Goal: Task Accomplishment & Management: Manage account settings

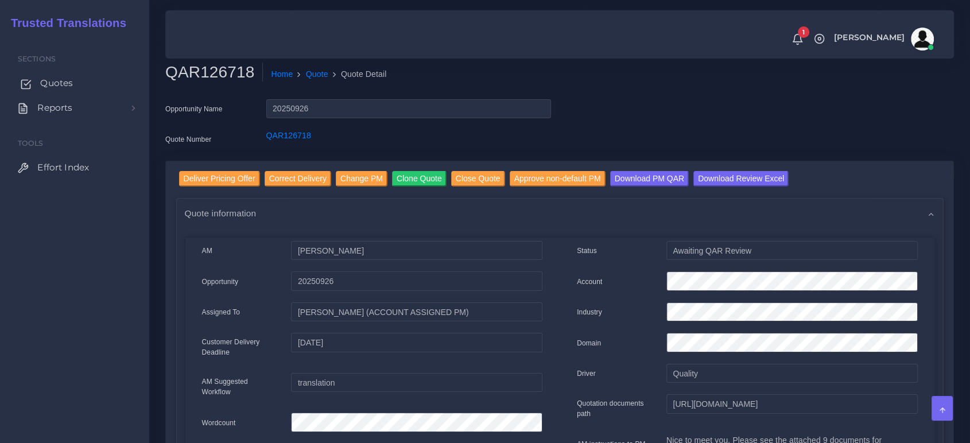
click at [67, 85] on span "Quotes" at bounding box center [56, 83] width 33 height 13
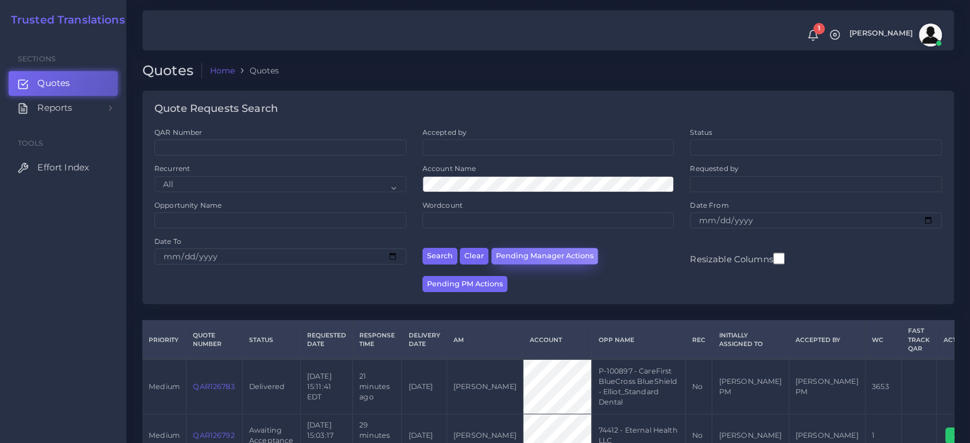
click at [502, 257] on button "Pending Manager Actions" at bounding box center [544, 256] width 107 height 17
select select "awaiting_manager_initial_review"
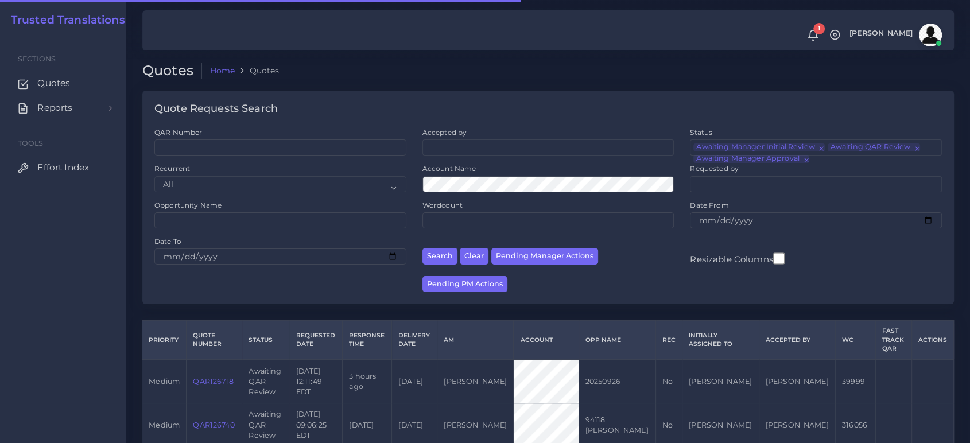
scroll to position [69, 0]
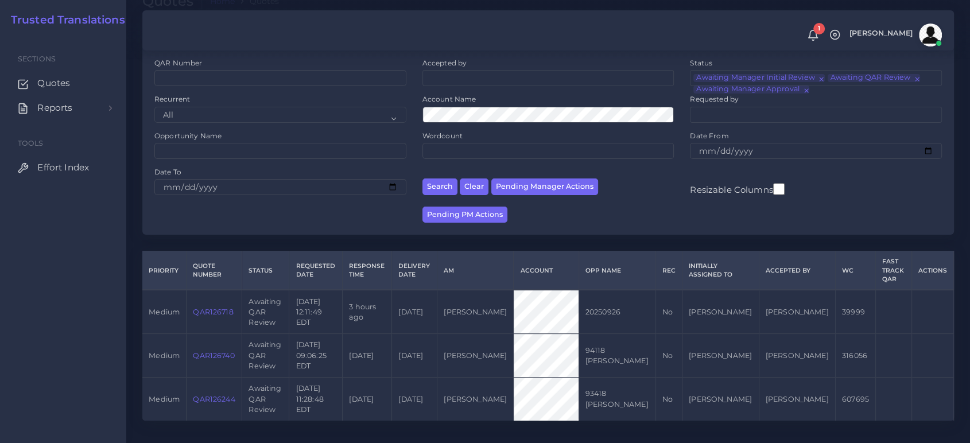
click at [221, 351] on link "QAR126740" at bounding box center [213, 355] width 41 height 9
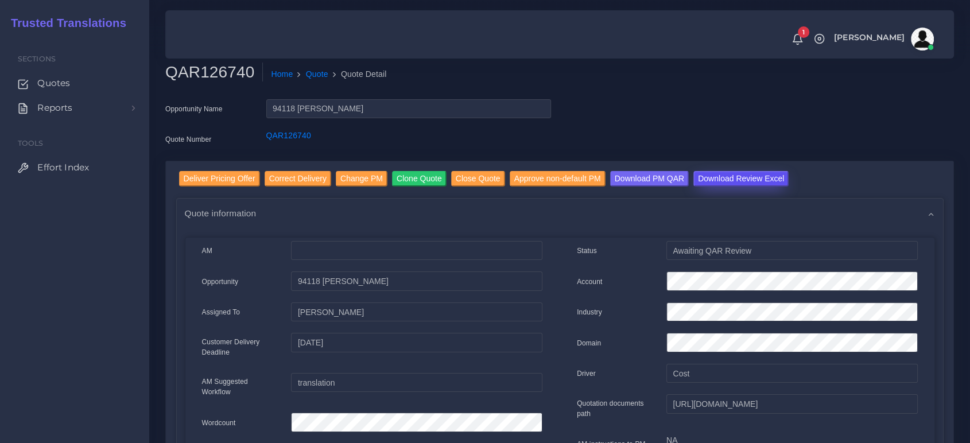
click at [736, 178] on input "Download Review Excel" at bounding box center [740, 178] width 95 height 15
click at [228, 180] on input "Deliver Pricing Offer" at bounding box center [219, 178] width 81 height 15
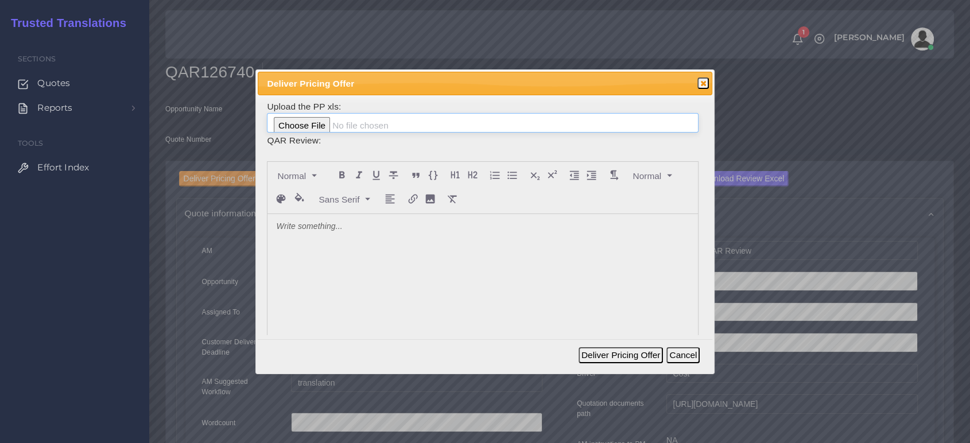
click at [321, 119] on input "file" at bounding box center [482, 123] width 431 height 20
type input "C:\fakepath\PP_Sonia_Galactec_126740.xlsx"
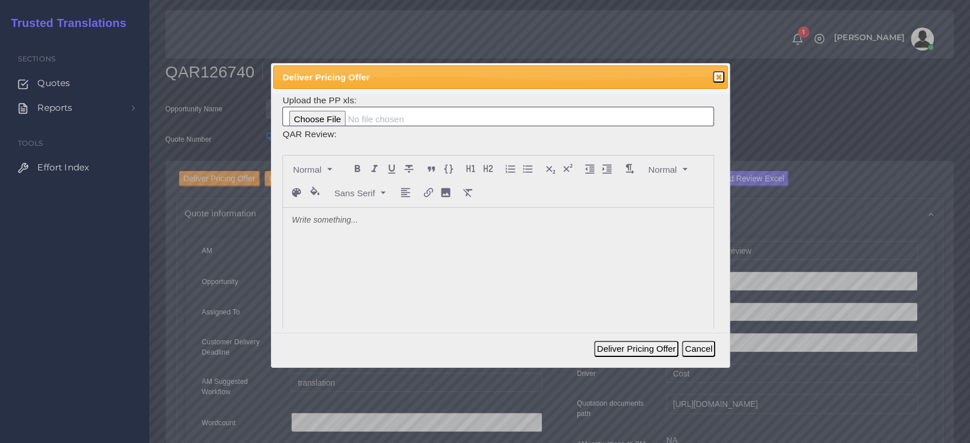
drag, startPoint x: 473, startPoint y: 90, endPoint x: 562, endPoint y: 104, distance: 90.1
click at [530, 76] on span "Deliver Pricing Offer" at bounding box center [478, 77] width 392 height 13
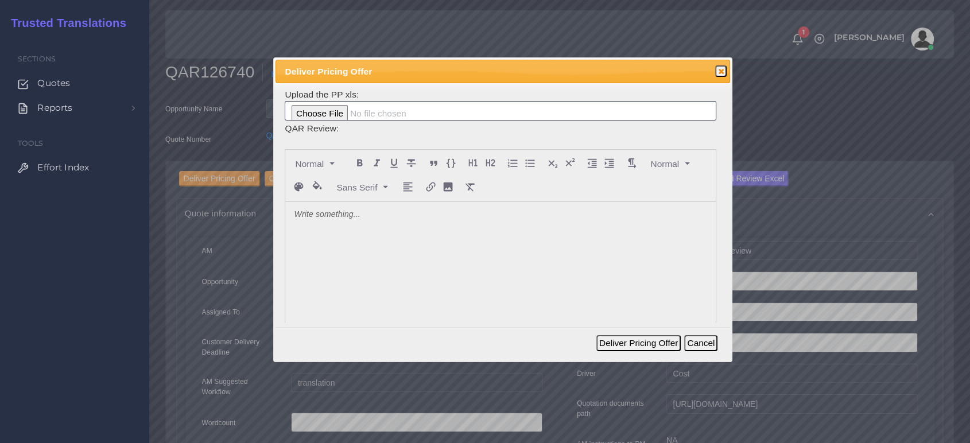
click at [443, 235] on div at bounding box center [500, 288] width 430 height 172
click at [664, 336] on button "Deliver Pricing Offer" at bounding box center [638, 343] width 84 height 16
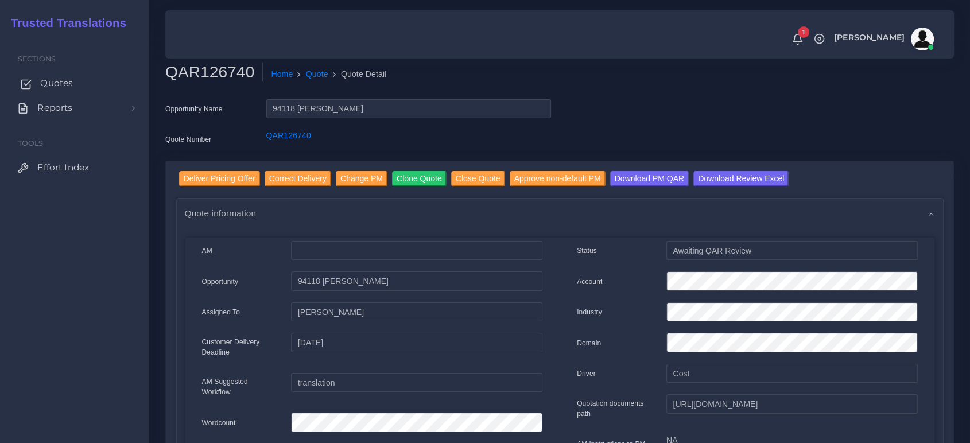
click at [67, 75] on link "Quotes" at bounding box center [75, 83] width 132 height 24
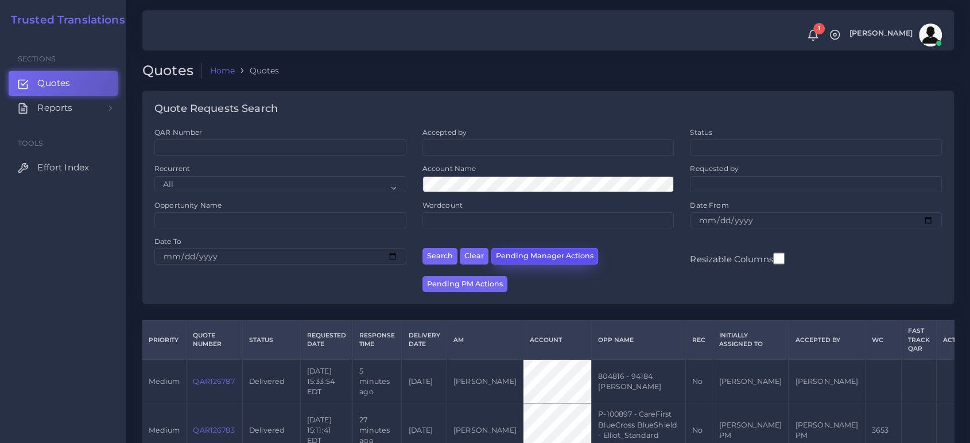
click at [548, 255] on button "Pending Manager Actions" at bounding box center [544, 256] width 107 height 17
select select "awaiting_manager_initial_review"
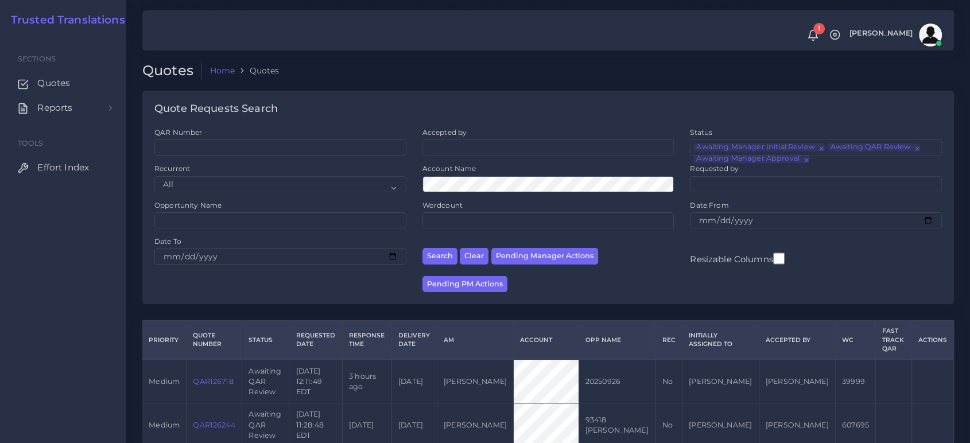
scroll to position [37, 0]
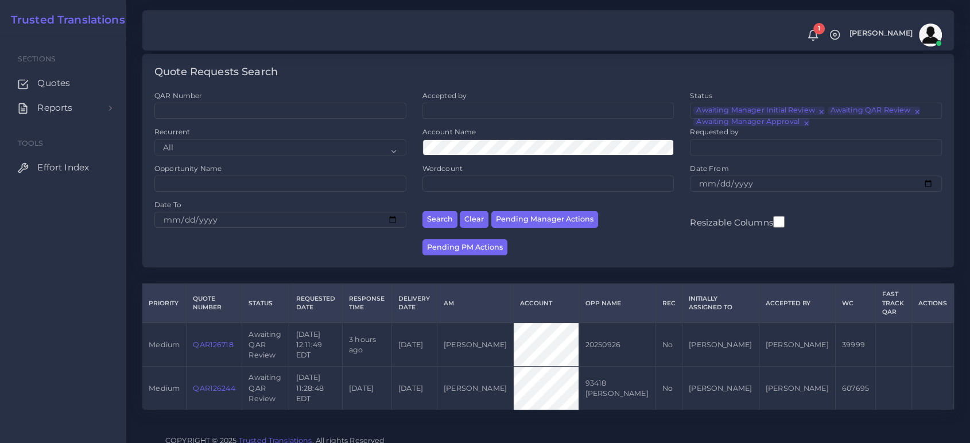
click at [208, 346] on link "QAR126718" at bounding box center [213, 344] width 40 height 9
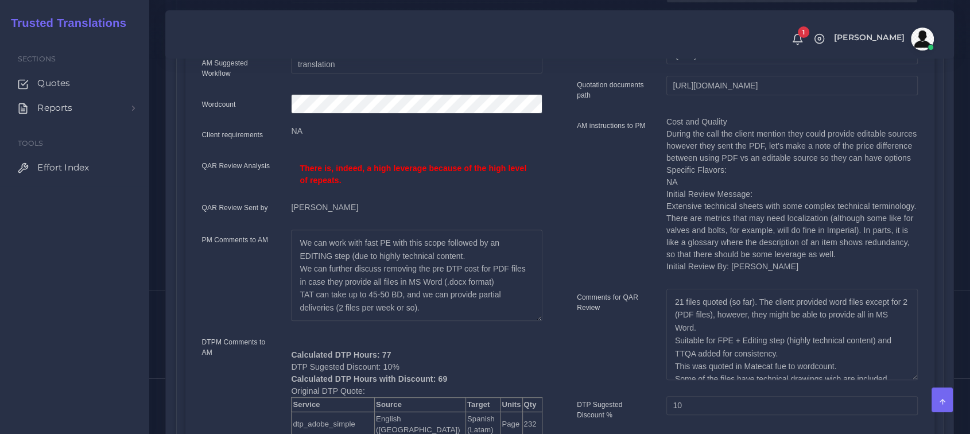
scroll to position [510, 0]
